Goal: Find contact information: Find contact information

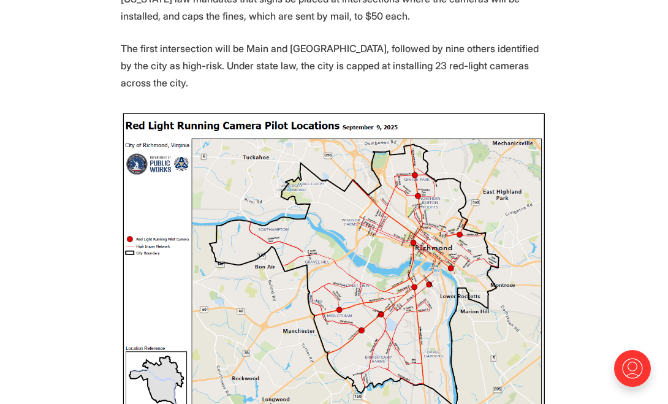
scroll to position [550, 0]
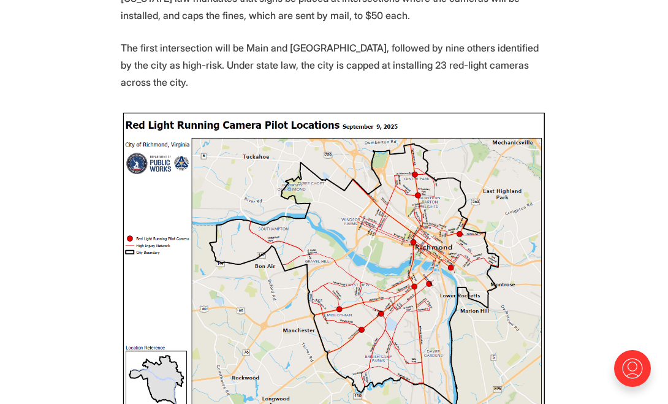
click at [413, 241] on img at bounding box center [334, 272] width 427 height 325
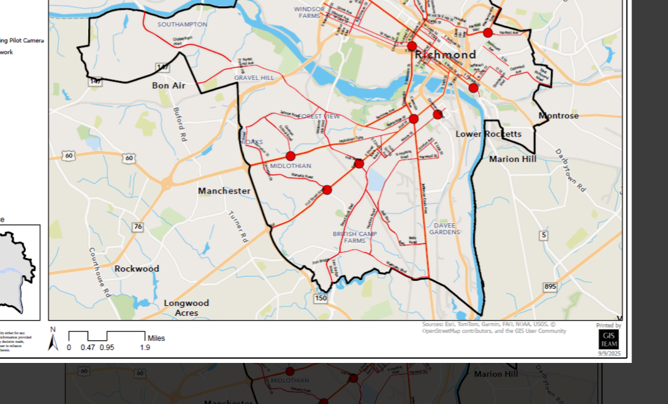
scroll to position [436, 0]
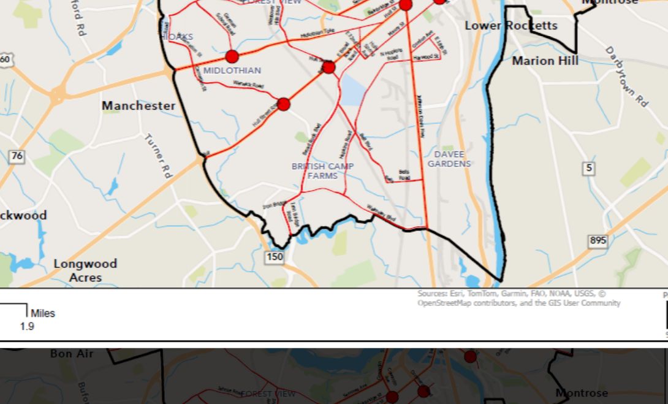
click at [203, 91] on img at bounding box center [334, 202] width 460 height 350
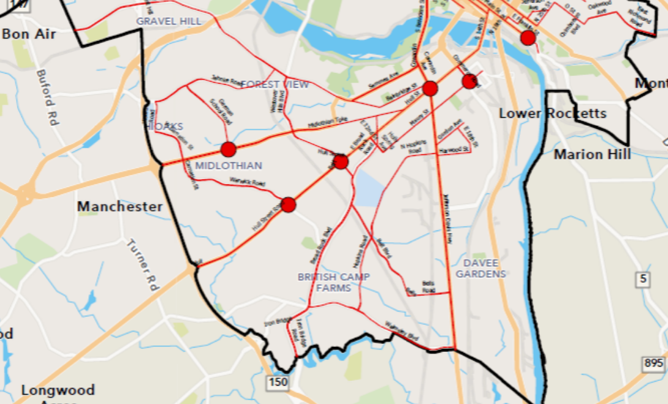
click at [218, 139] on img at bounding box center [331, 239] width 534 height 406
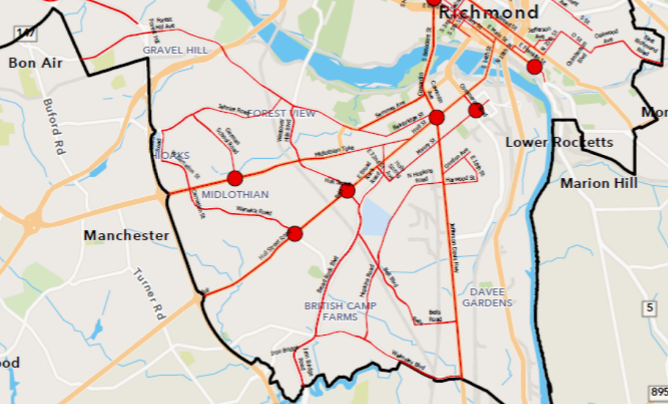
click at [224, 162] on img at bounding box center [334, 252] width 534 height 406
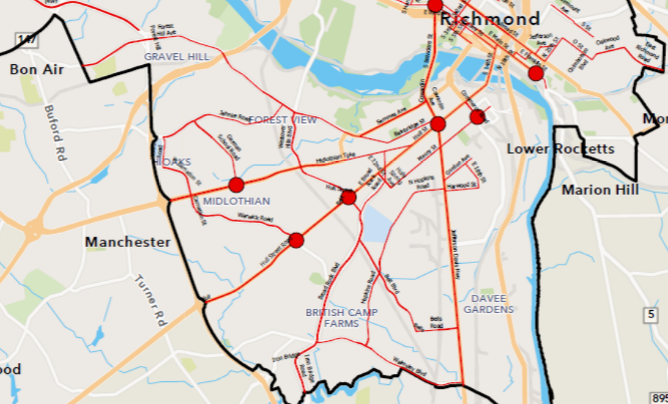
click at [184, 124] on img at bounding box center [335, 255] width 534 height 406
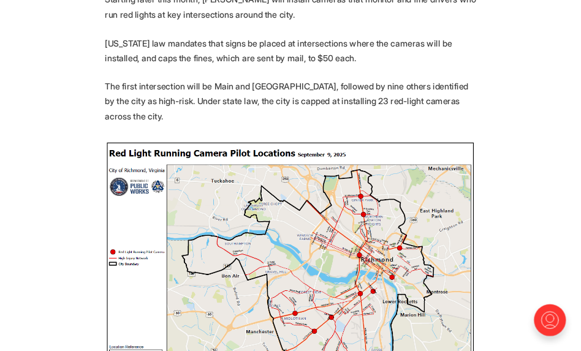
scroll to position [490, 0]
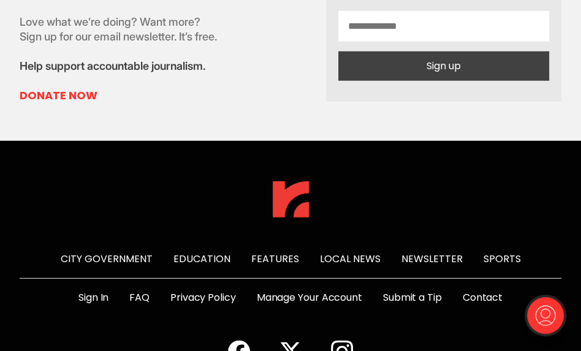
scroll to position [2430, 0]
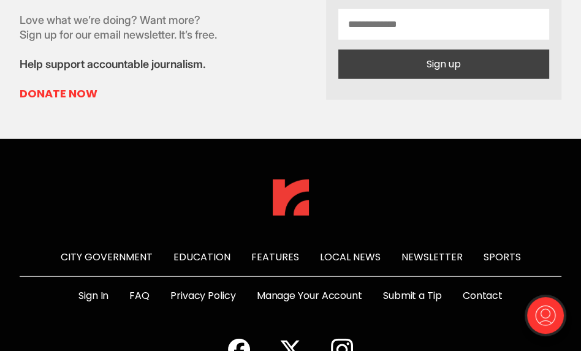
click at [479, 289] on link "Contact" at bounding box center [483, 296] width 40 height 15
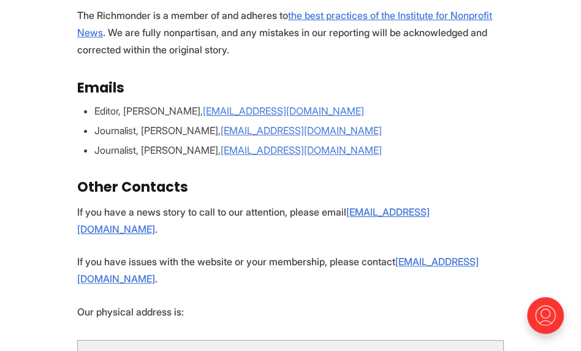
scroll to position [192, 0]
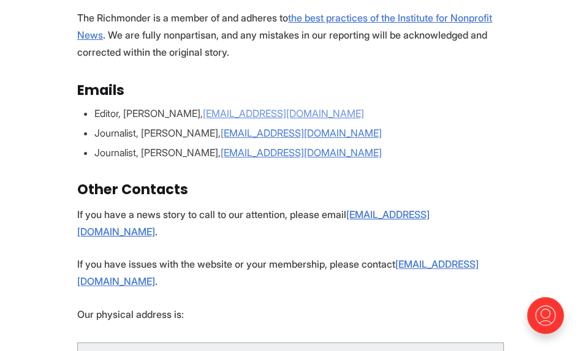
click at [264, 110] on u "[EMAIL_ADDRESS][DOMAIN_NAME]" at bounding box center [283, 113] width 161 height 12
